Goal: Information Seeking & Learning: Learn about a topic

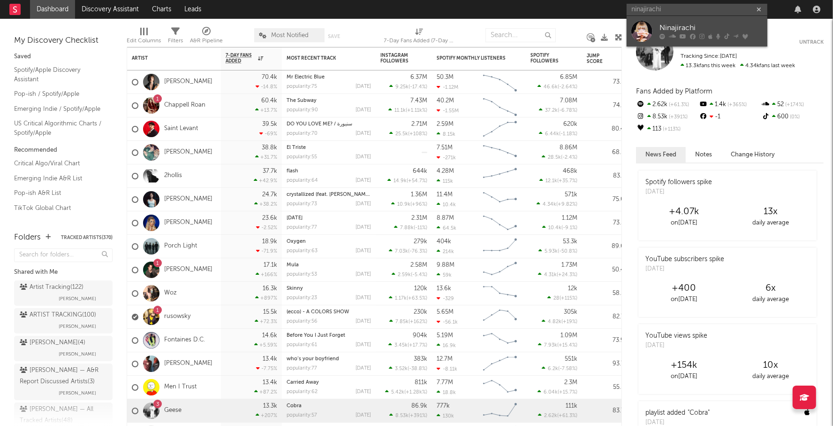
type input "ninajirachi"
click at [703, 24] on div "Ninajirachi" at bounding box center [711, 28] width 103 height 11
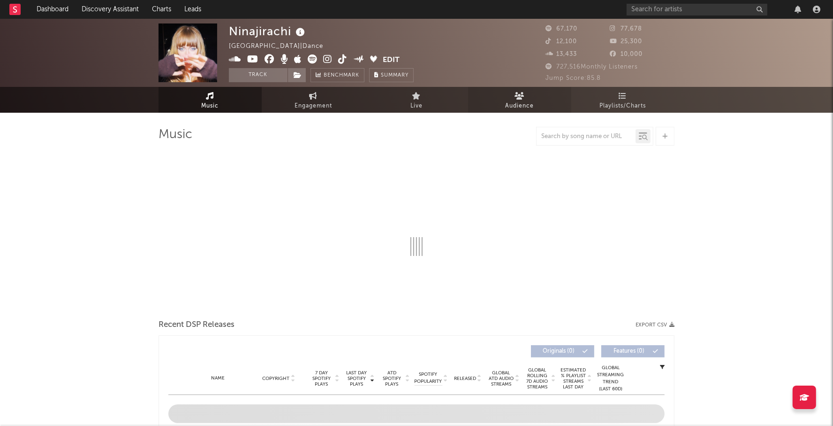
click at [505, 99] on link "Audience" at bounding box center [519, 100] width 103 height 26
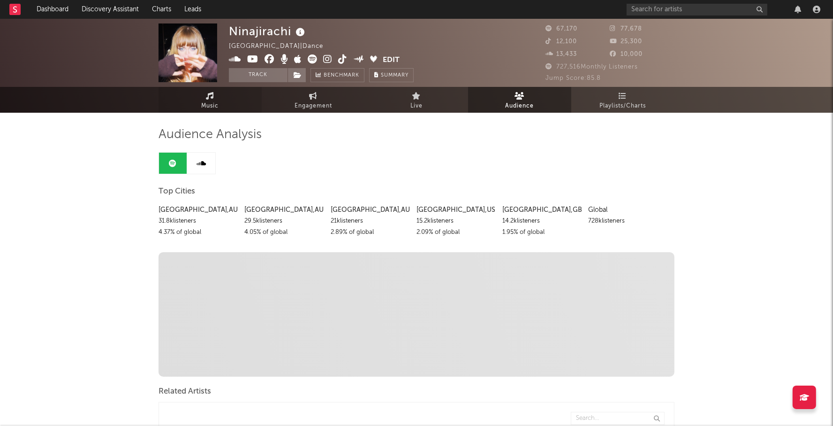
click at [219, 98] on link "Music" at bounding box center [210, 100] width 103 height 26
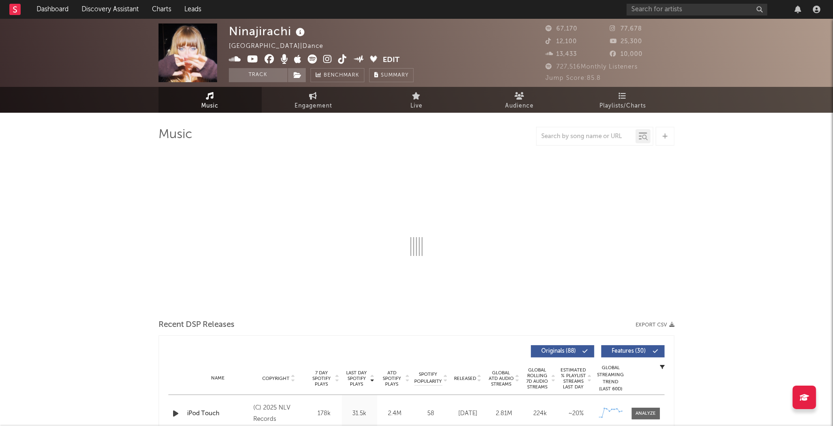
select select "6m"
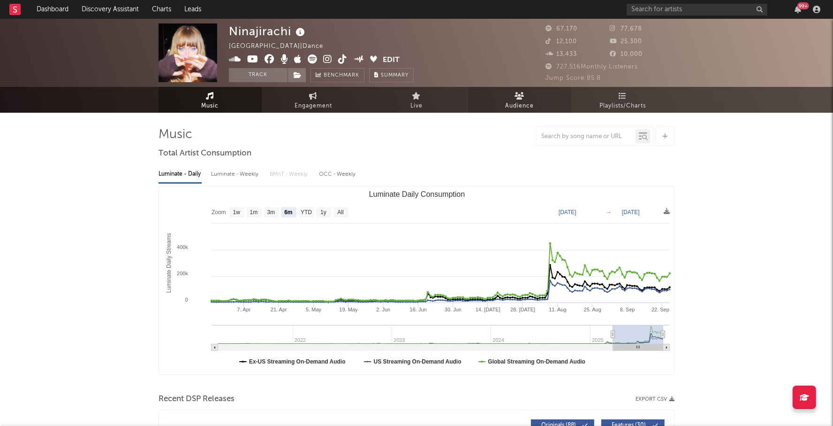
click at [526, 102] on span "Audience" at bounding box center [520, 105] width 29 height 11
